Goal: Navigation & Orientation: Find specific page/section

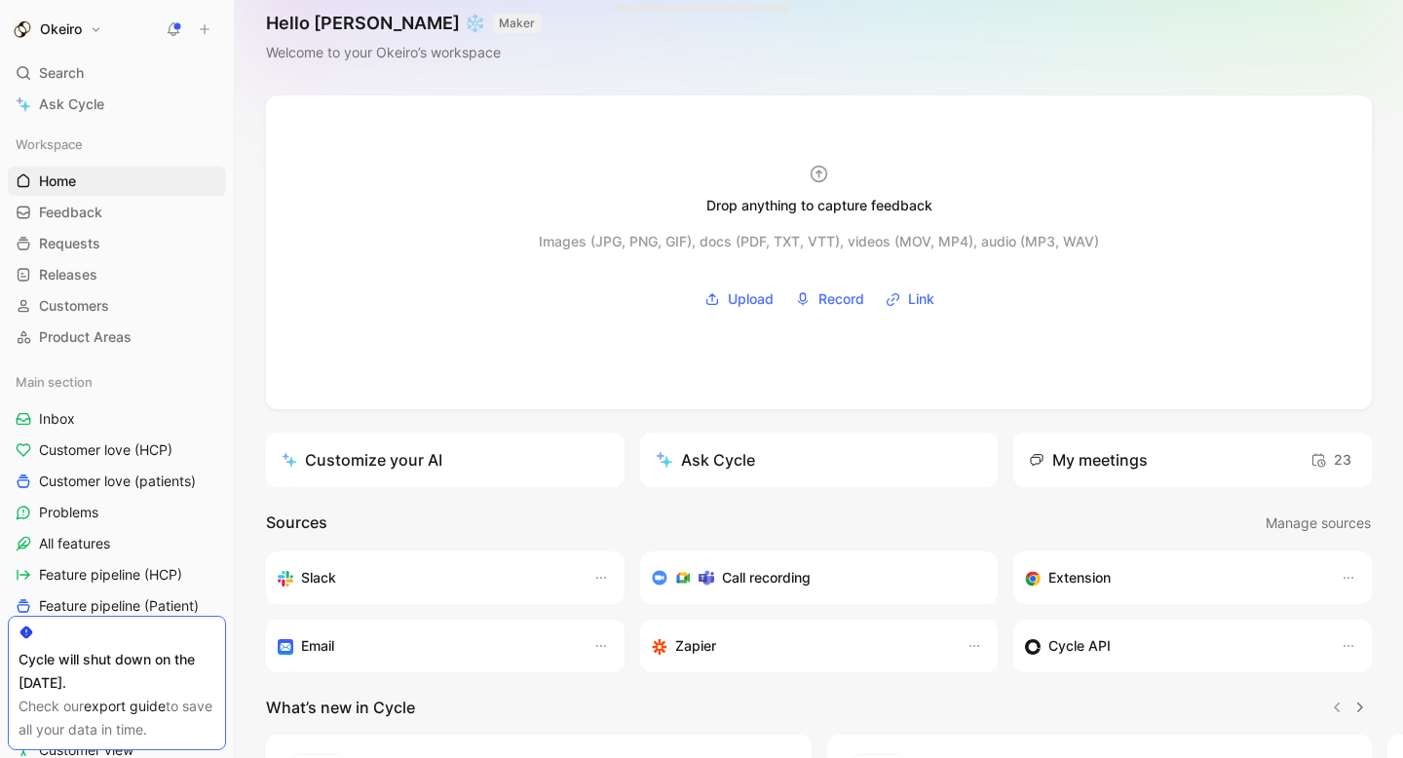
scroll to position [257, 0]
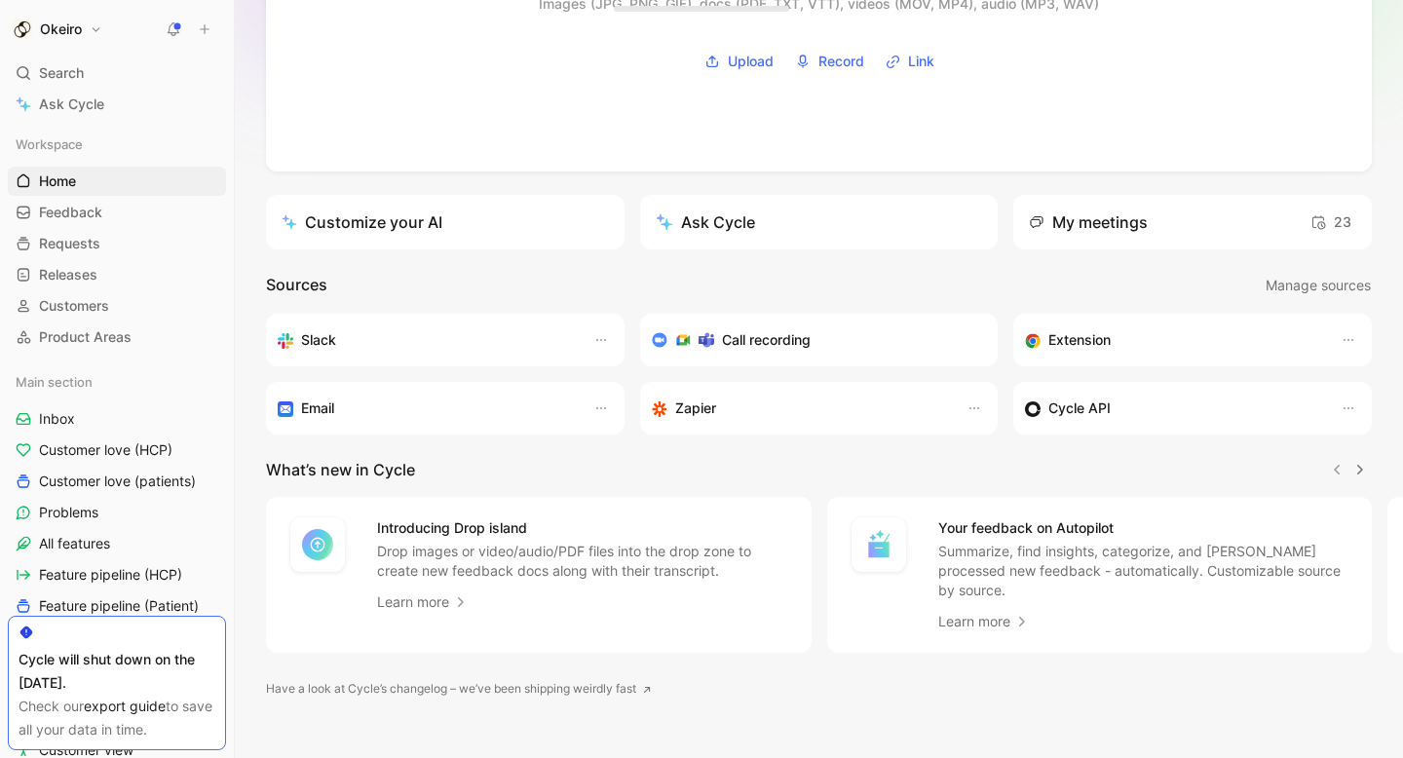
click at [140, 708] on link "export guide" at bounding box center [125, 706] width 82 height 17
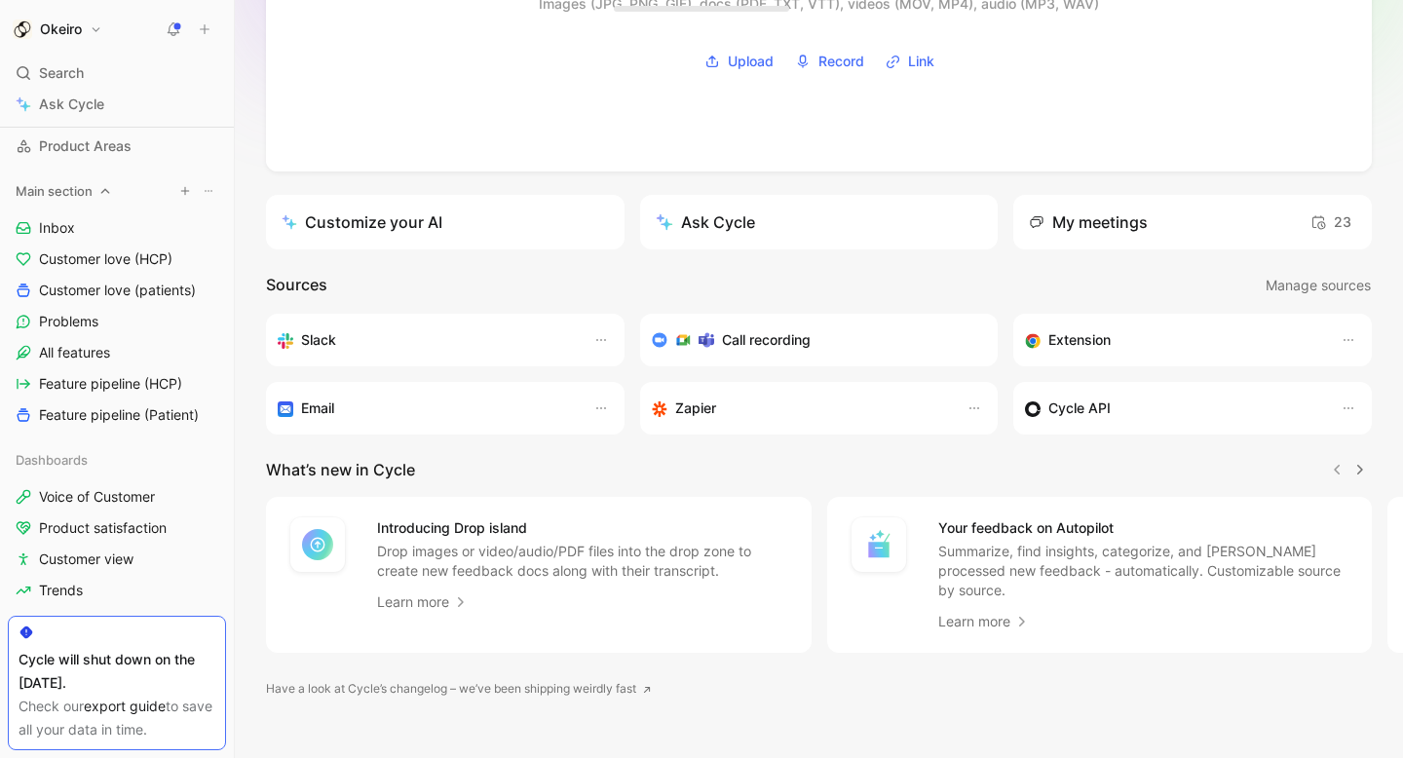
scroll to position [184, 0]
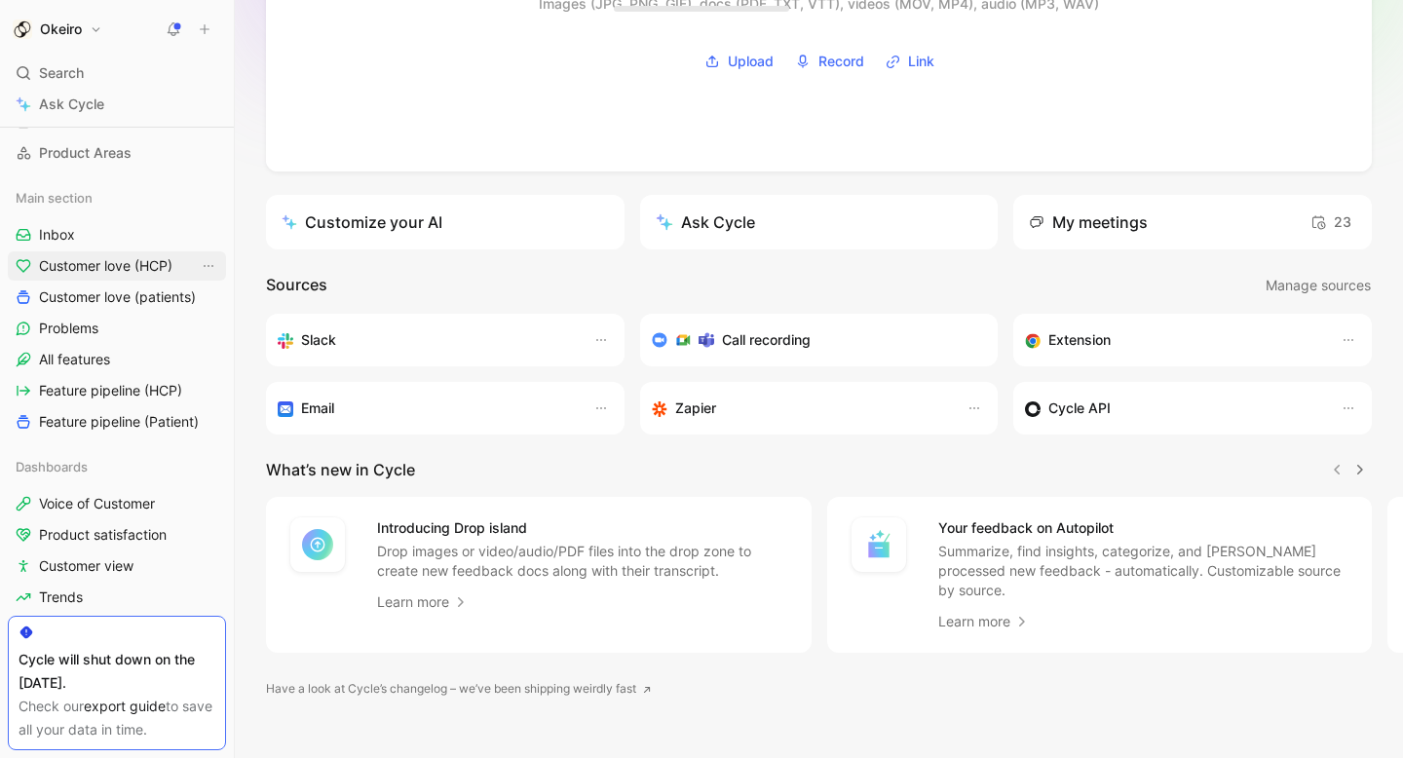
click at [130, 272] on span "Customer love (HCP)" at bounding box center [106, 265] width 134 height 19
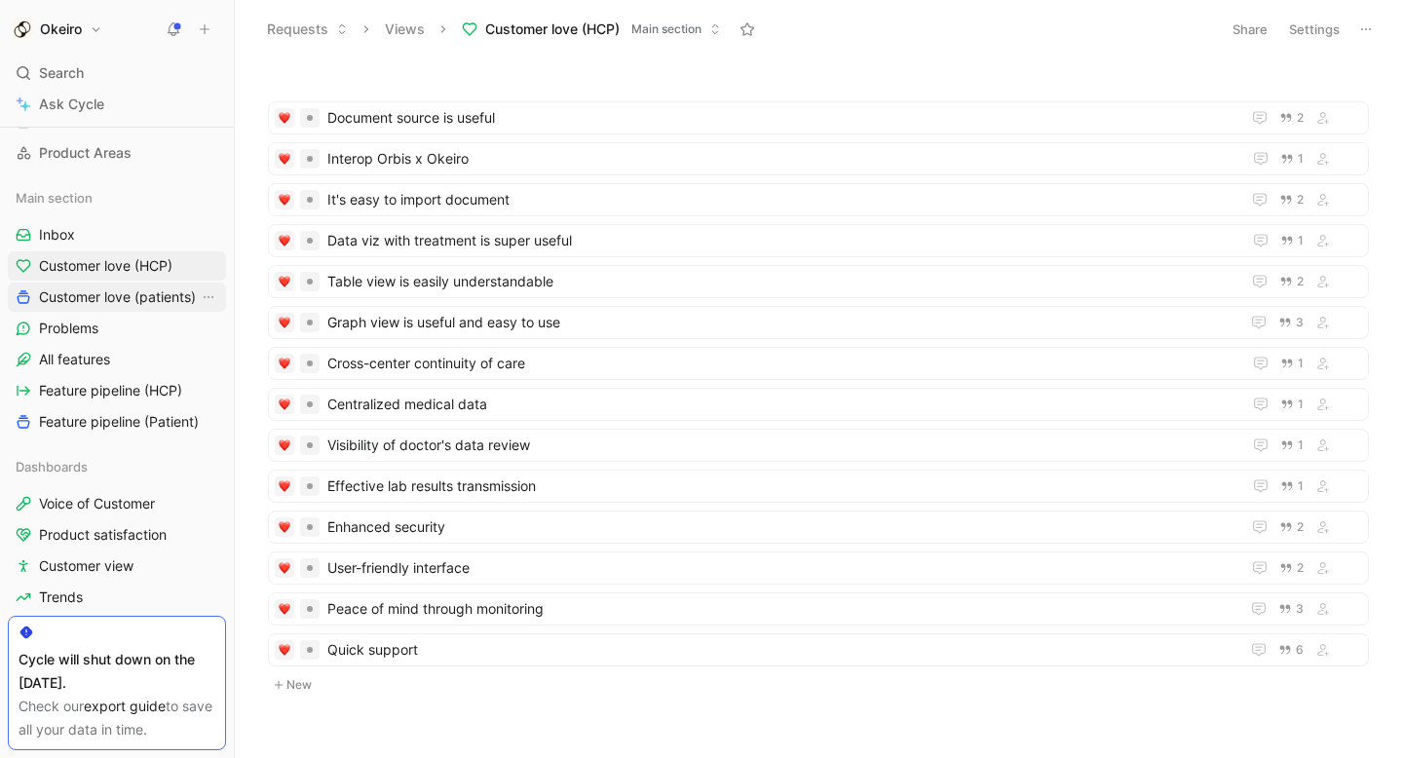
click at [123, 307] on link "Customer love (patients)" at bounding box center [117, 297] width 218 height 29
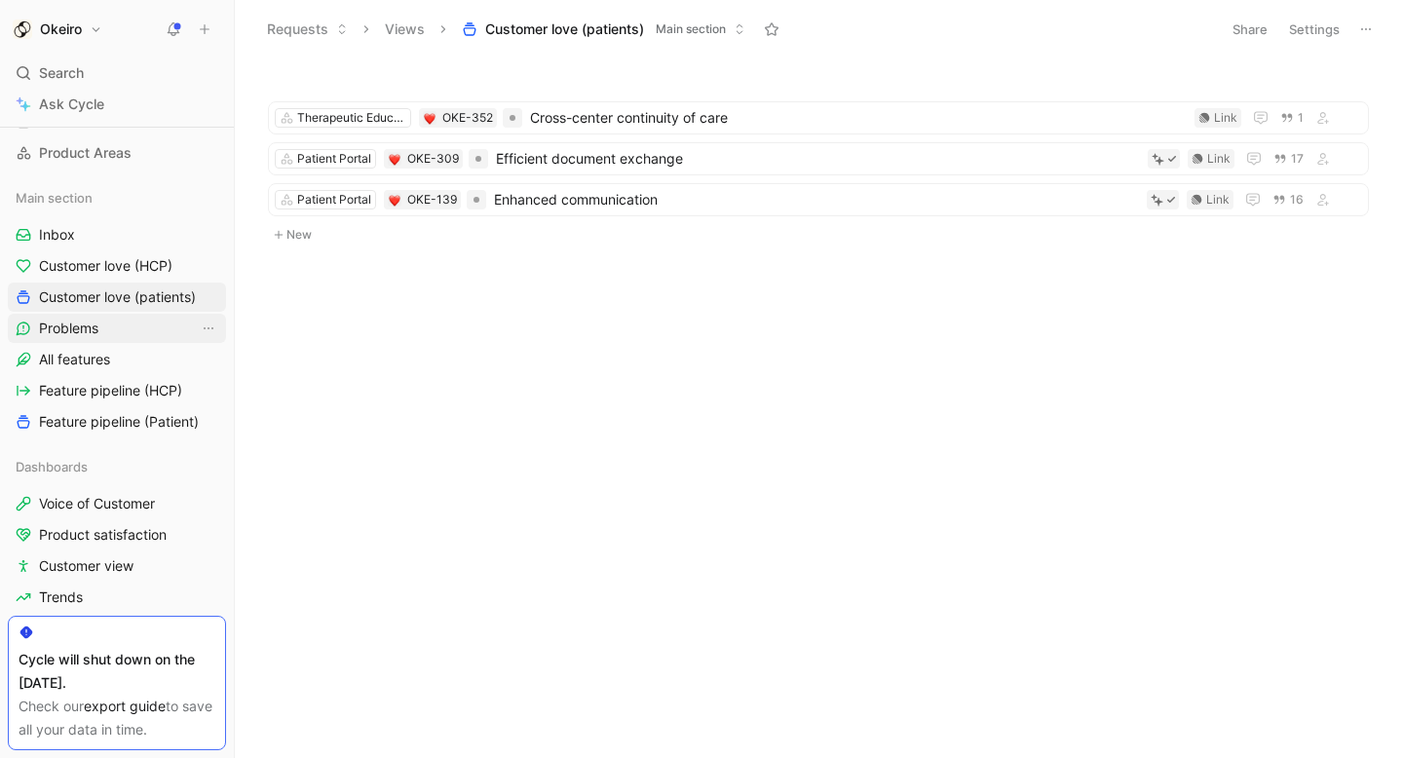
click at [118, 331] on link "Problems" at bounding box center [117, 328] width 218 height 29
